Goal: Task Accomplishment & Management: Check status

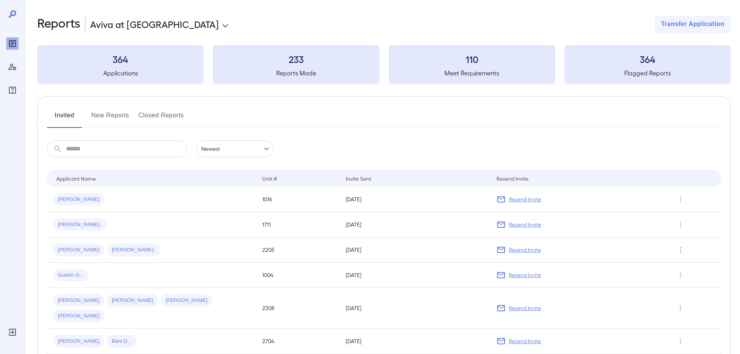
click at [413, 24] on div "**********" at bounding box center [384, 24] width 694 height 17
click at [311, 122] on div "Invited New Reports Closed Reports" at bounding box center [384, 118] width 674 height 19
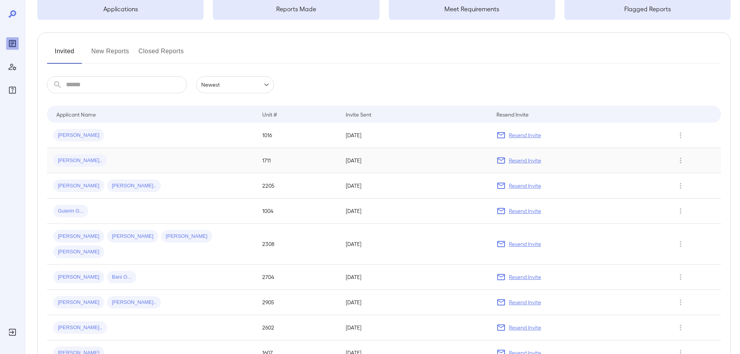
scroll to position [78, 0]
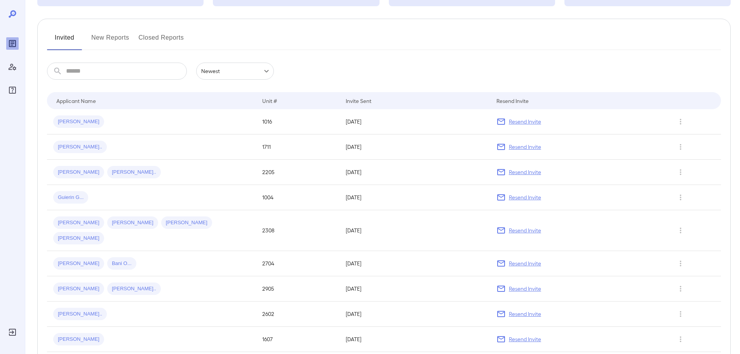
click at [103, 40] on button "New Reports" at bounding box center [110, 40] width 38 height 19
